Goal: Task Accomplishment & Management: Use online tool/utility

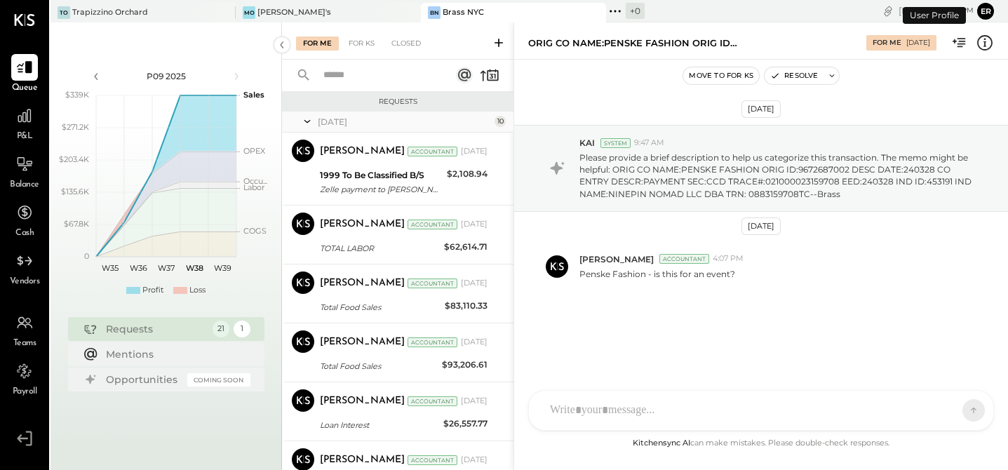
scroll to position [400, 0]
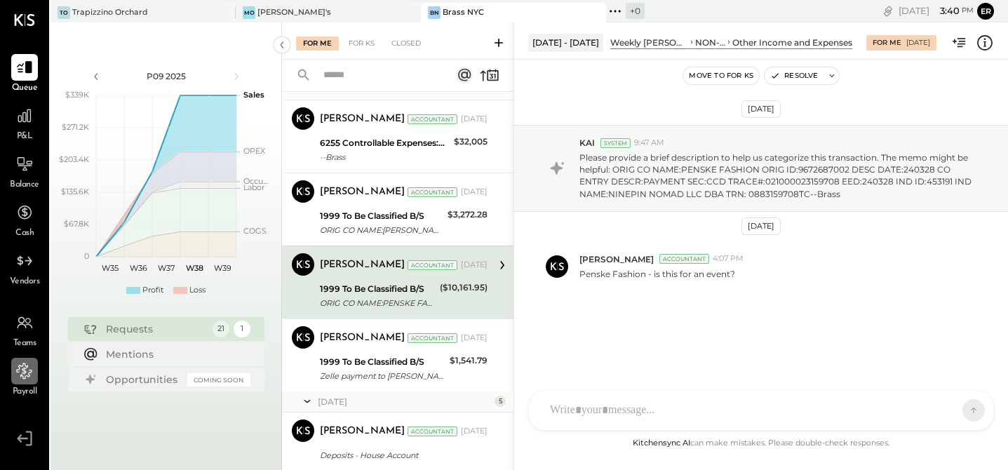
click at [21, 377] on icon at bounding box center [24, 371] width 18 height 18
click at [313, 13] on div "[PERSON_NAME]'s" at bounding box center [318, 12] width 164 height 13
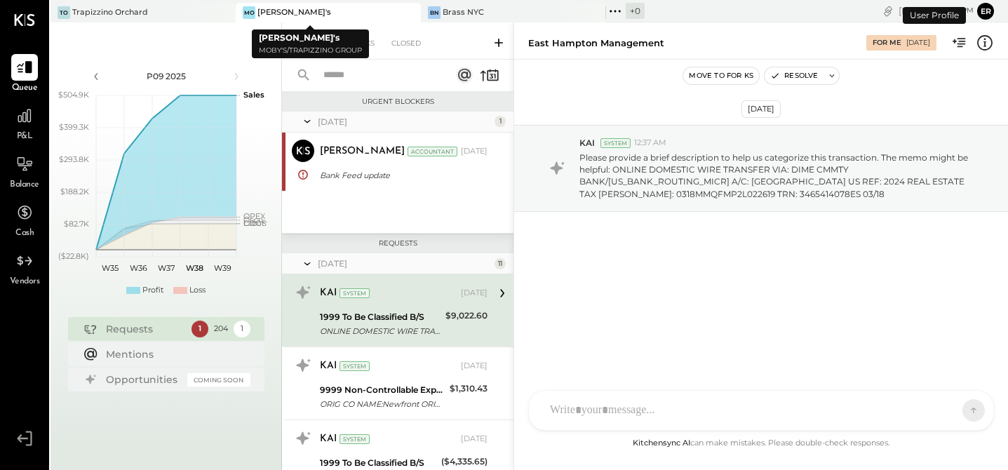
scroll to position [29, 0]
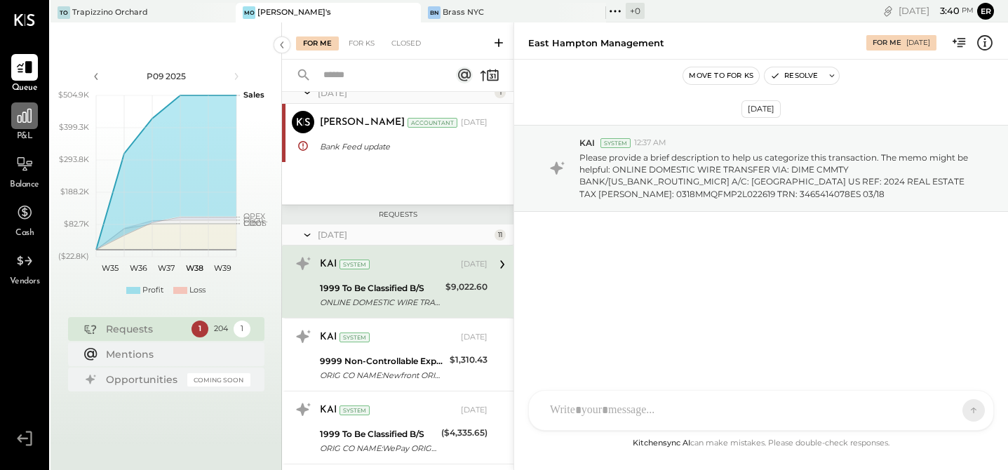
click at [30, 119] on icon at bounding box center [25, 116] width 14 height 14
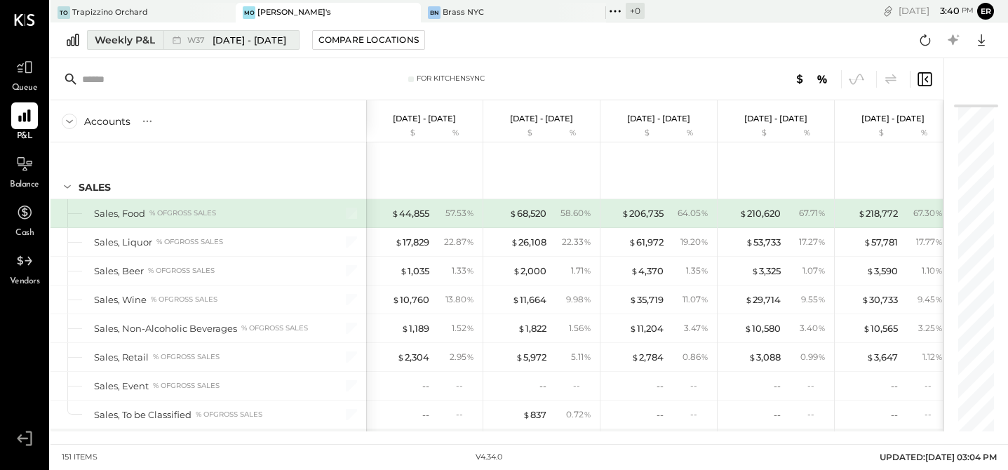
click at [253, 39] on span "[DATE] - [DATE]" at bounding box center [250, 40] width 74 height 13
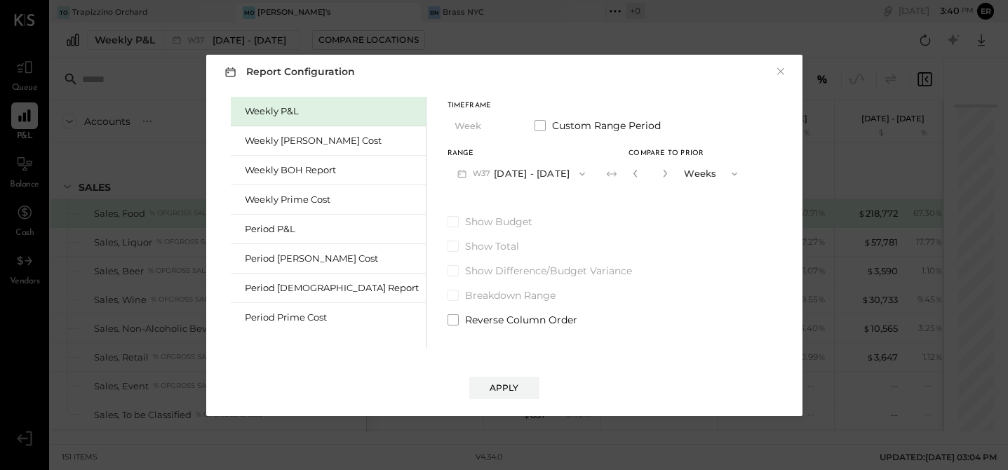
click at [448, 180] on button "W37 [DATE] - [DATE]" at bounding box center [522, 174] width 148 height 26
click at [481, 348] on span "[DATE] - [DATE]" at bounding box center [514, 352] width 67 height 12
click at [535, 126] on span at bounding box center [540, 125] width 11 height 11
click at [448, 169] on button "[DATE]" at bounding box center [489, 174] width 83 height 26
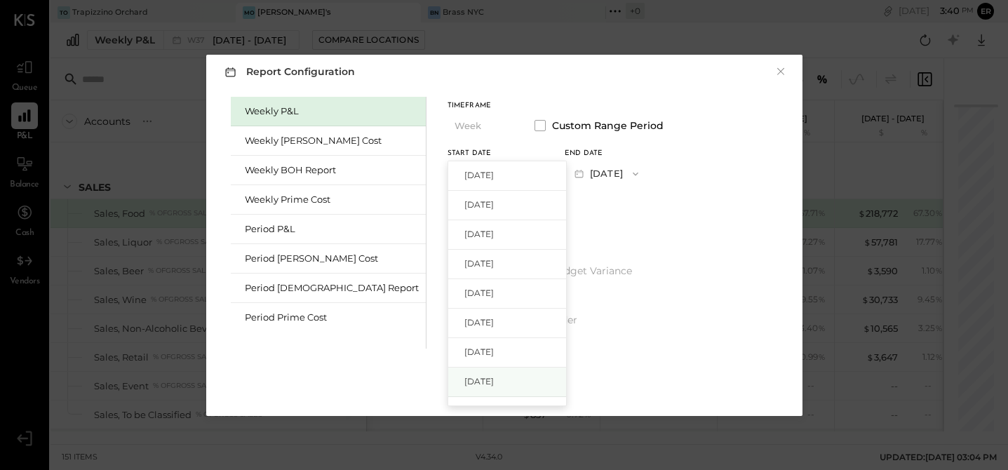
click at [448, 370] on div "[DATE]" at bounding box center [507, 382] width 118 height 29
click at [565, 177] on button "[DATE]" at bounding box center [606, 174] width 83 height 26
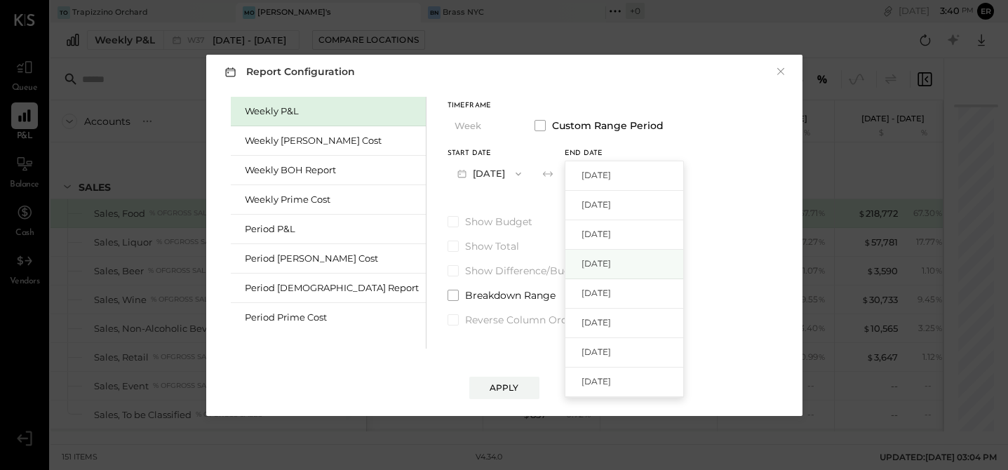
click at [565, 253] on div "[DATE]" at bounding box center [624, 264] width 118 height 29
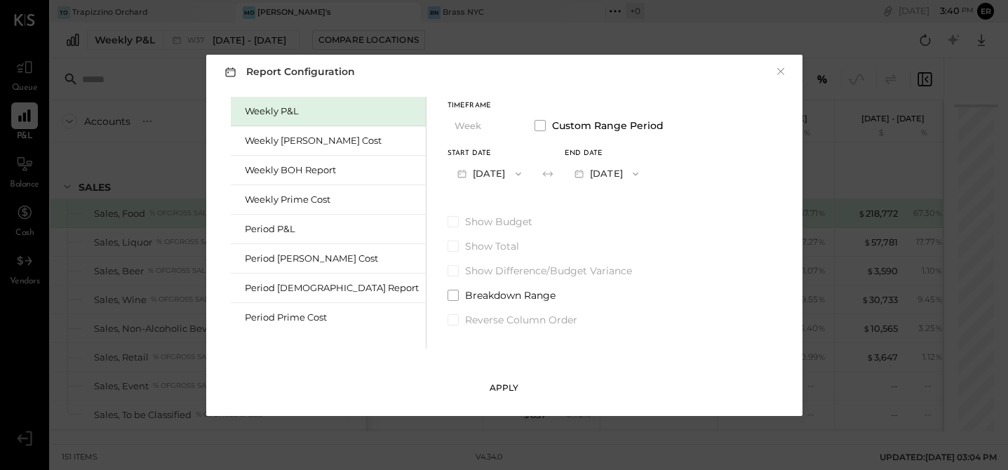
click at [504, 391] on div "Apply" at bounding box center [504, 388] width 29 height 12
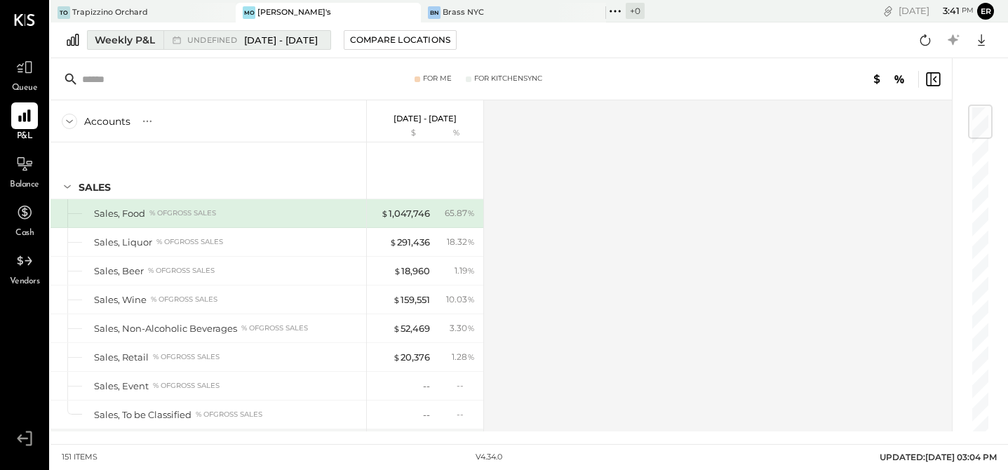
click at [272, 40] on span "[DATE] - [DATE]" at bounding box center [281, 40] width 74 height 13
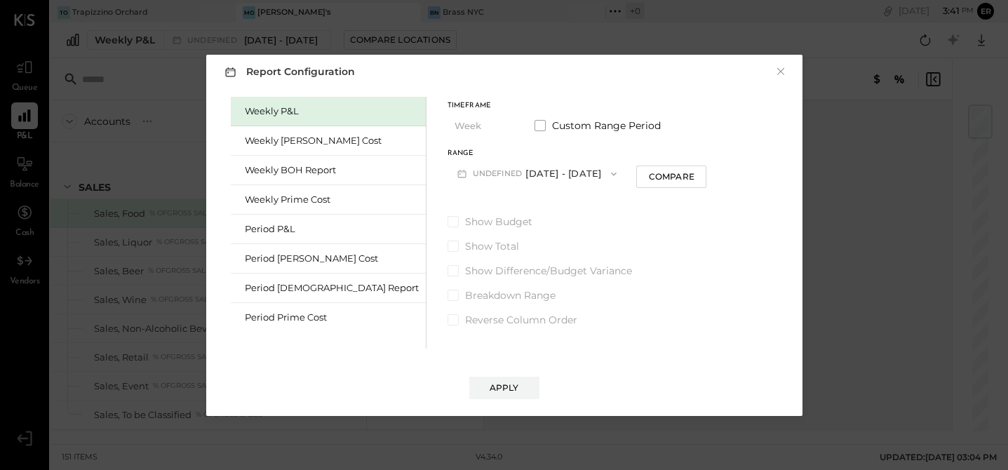
click at [485, 177] on button "undefined [DATE] - [DATE]" at bounding box center [538, 174] width 180 height 26
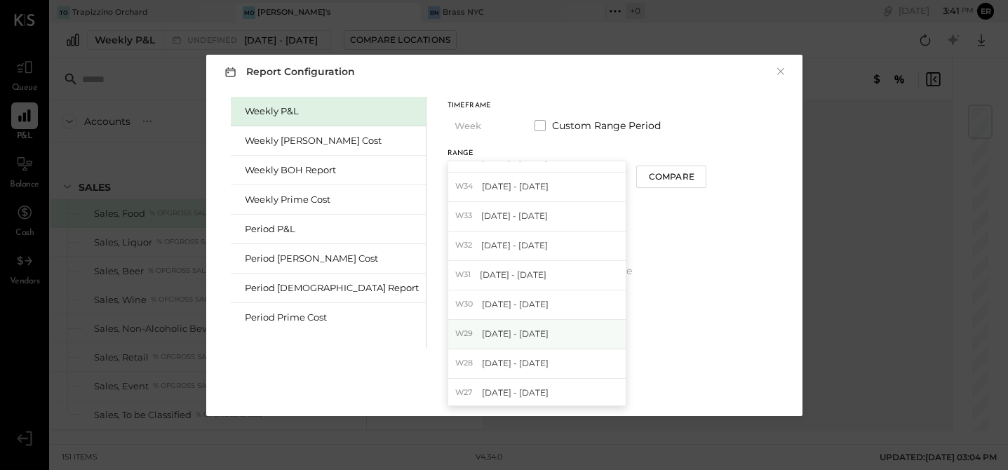
scroll to position [107, 0]
click at [600, 262] on div "Show Budget Show Total Show Difference/Budget Variance Breakdown Range Reverse …" at bounding box center [578, 271] width 260 height 112
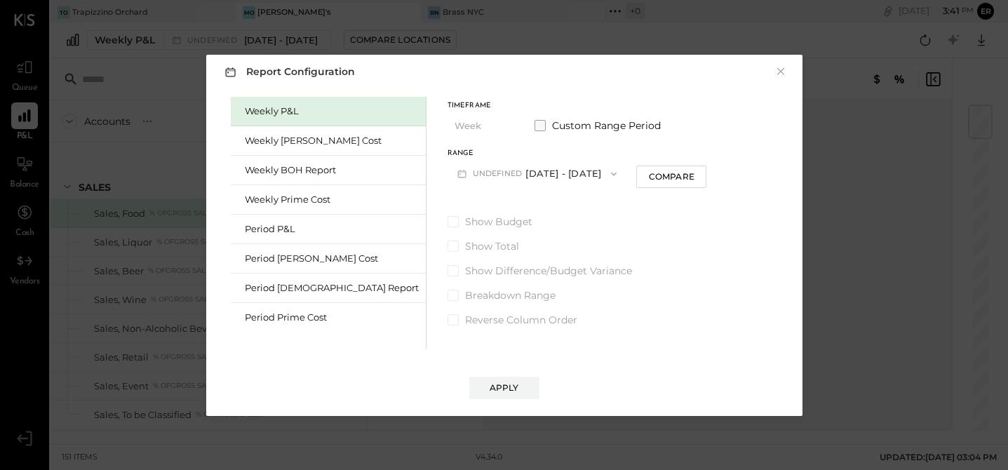
click at [535, 124] on span at bounding box center [540, 125] width 11 height 11
click at [448, 181] on button "[DATE]" at bounding box center [489, 174] width 83 height 26
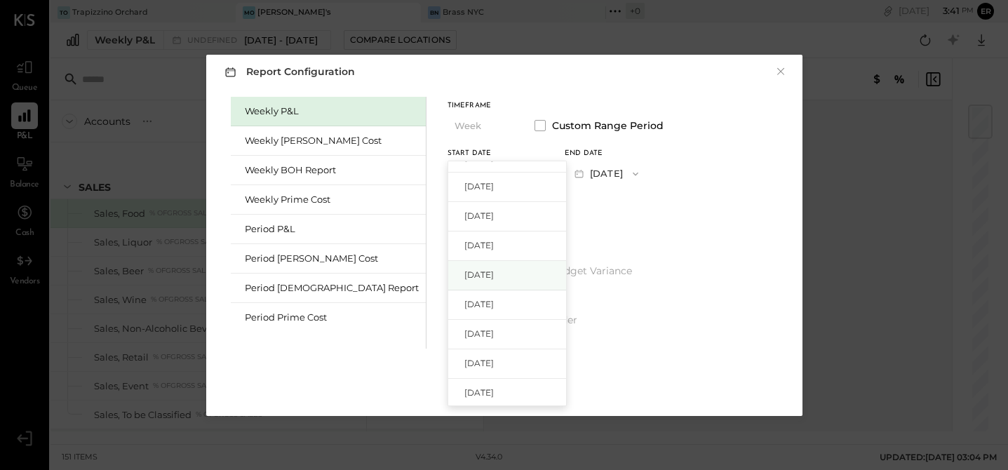
scroll to position [431, 0]
click at [464, 247] on span "[DATE]" at bounding box center [478, 245] width 29 height 12
click at [570, 174] on button "[DATE]" at bounding box center [606, 174] width 83 height 26
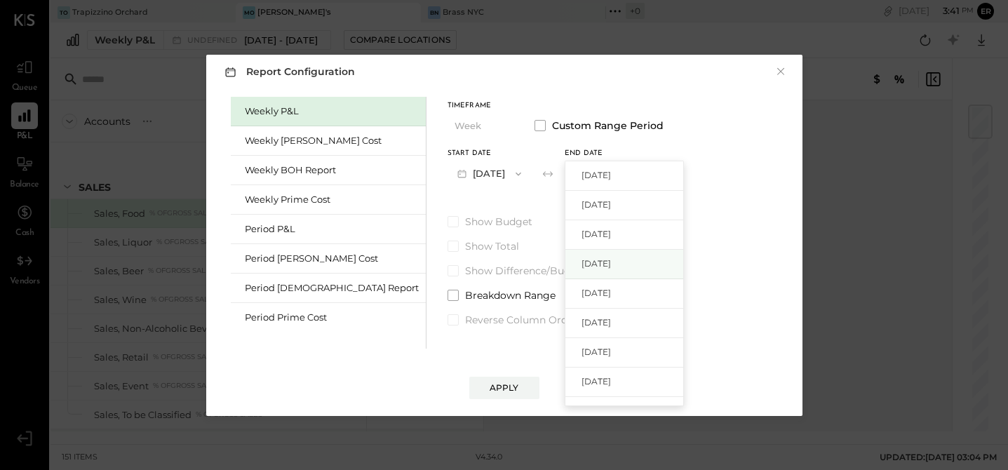
click at [582, 261] on span "[DATE]" at bounding box center [596, 263] width 29 height 12
click at [500, 394] on button "Apply" at bounding box center [504, 388] width 70 height 22
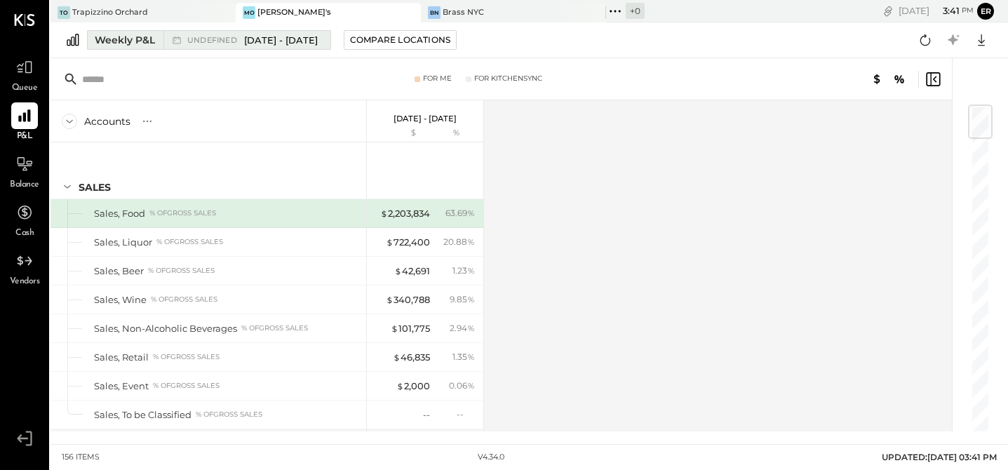
click at [116, 39] on div "Weekly P&L" at bounding box center [125, 40] width 60 height 14
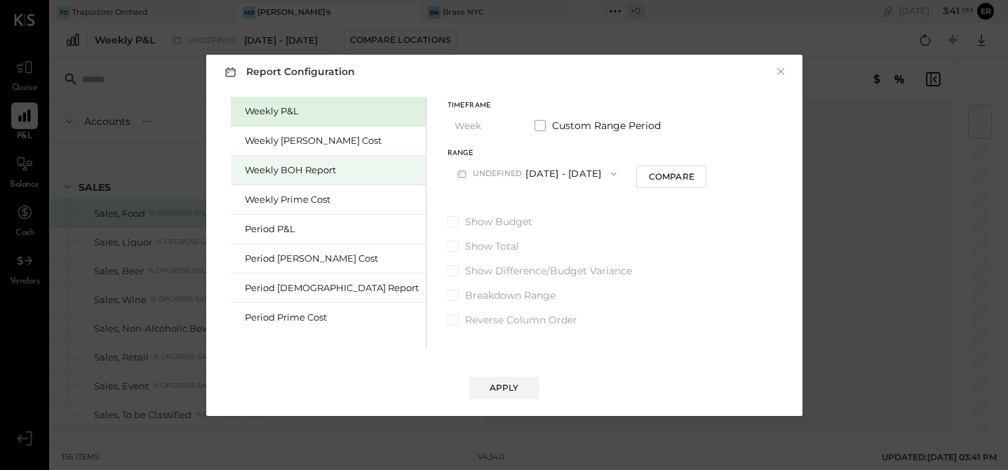
click at [285, 168] on div "Weekly BOH Report" at bounding box center [332, 169] width 174 height 13
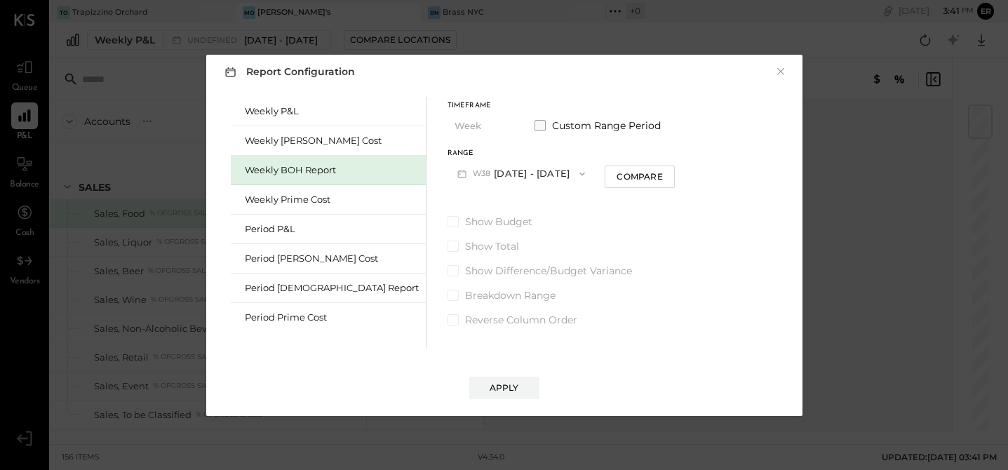
click at [535, 123] on span at bounding box center [540, 125] width 11 height 11
click at [513, 177] on icon "button" at bounding box center [518, 173] width 11 height 11
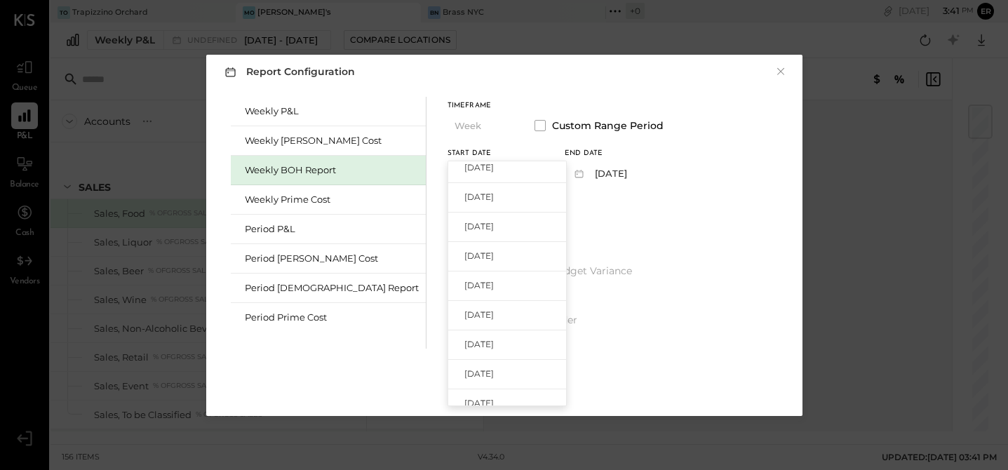
scroll to position [428, 0]
click at [464, 222] on span "[DATE]" at bounding box center [478, 219] width 29 height 12
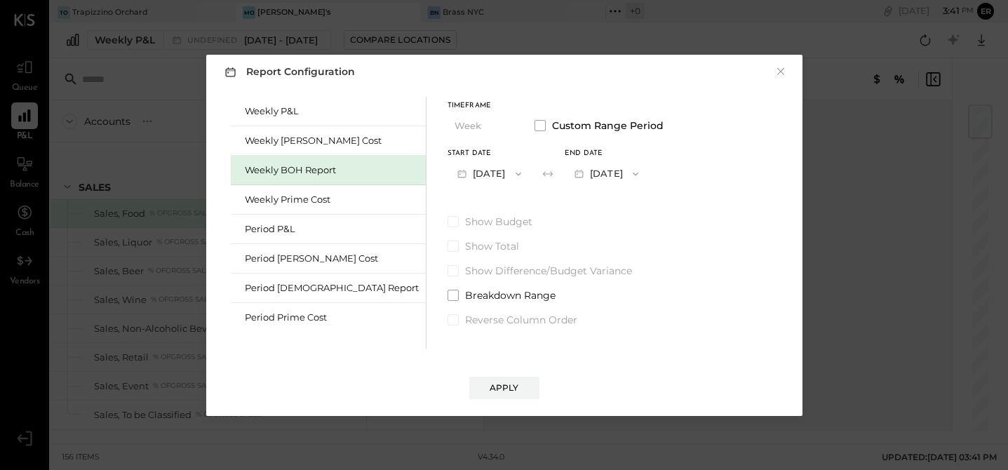
click at [506, 173] on span "button" at bounding box center [515, 173] width 18 height 11
click at [464, 295] on span "[DATE]" at bounding box center [478, 298] width 29 height 12
click at [570, 175] on button "[DATE]" at bounding box center [606, 174] width 83 height 26
click at [582, 260] on span "[DATE]" at bounding box center [596, 263] width 29 height 12
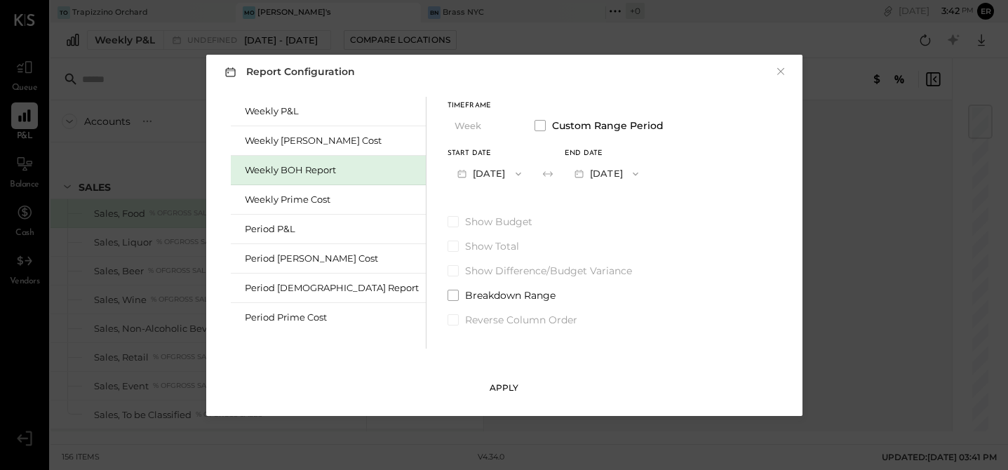
click at [507, 387] on div "Apply" at bounding box center [504, 388] width 29 height 12
